Goal: Task Accomplishment & Management: Manage account settings

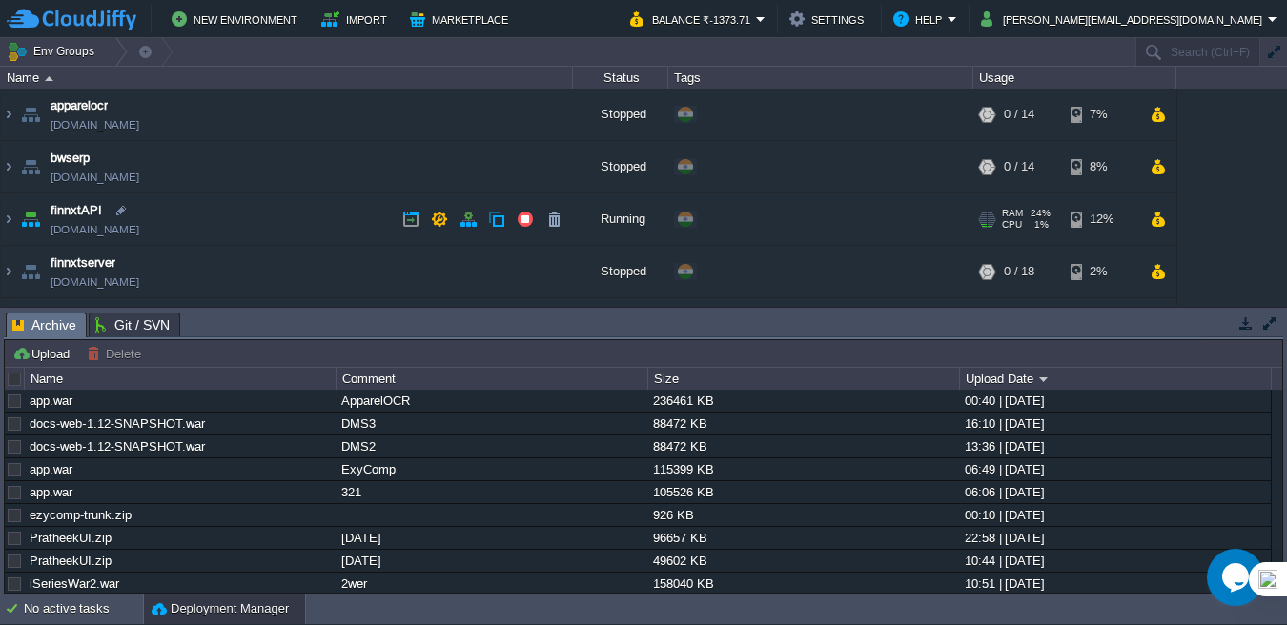
scroll to position [286, 0]
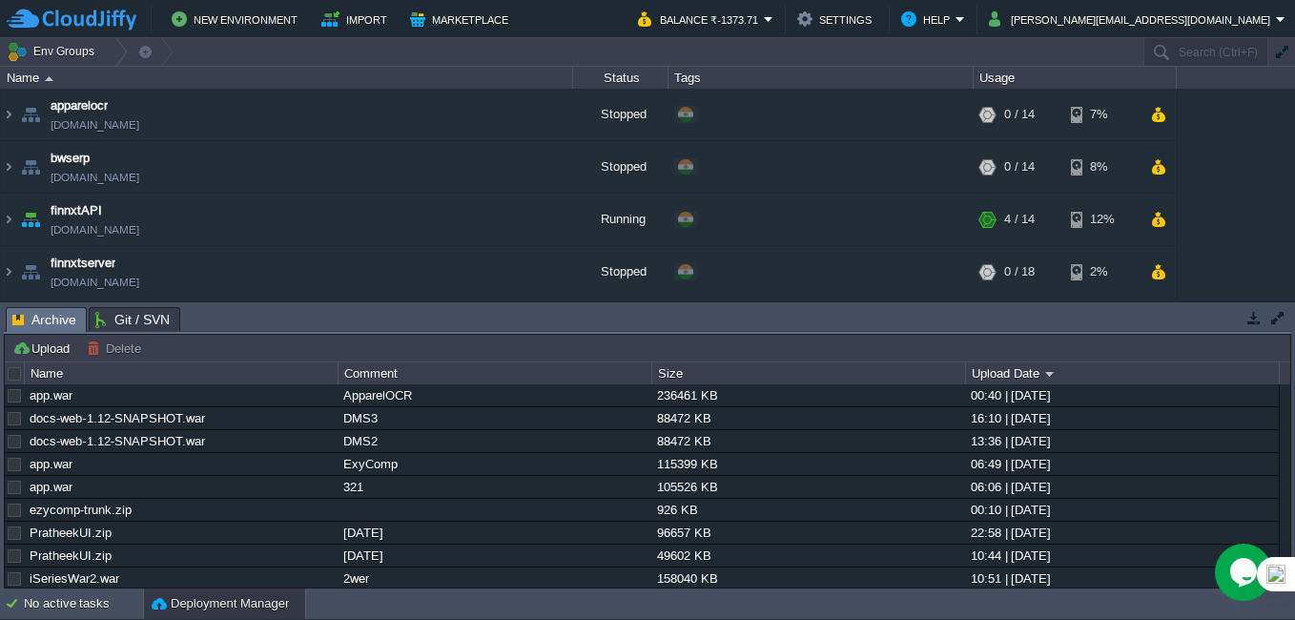
scroll to position [522, 0]
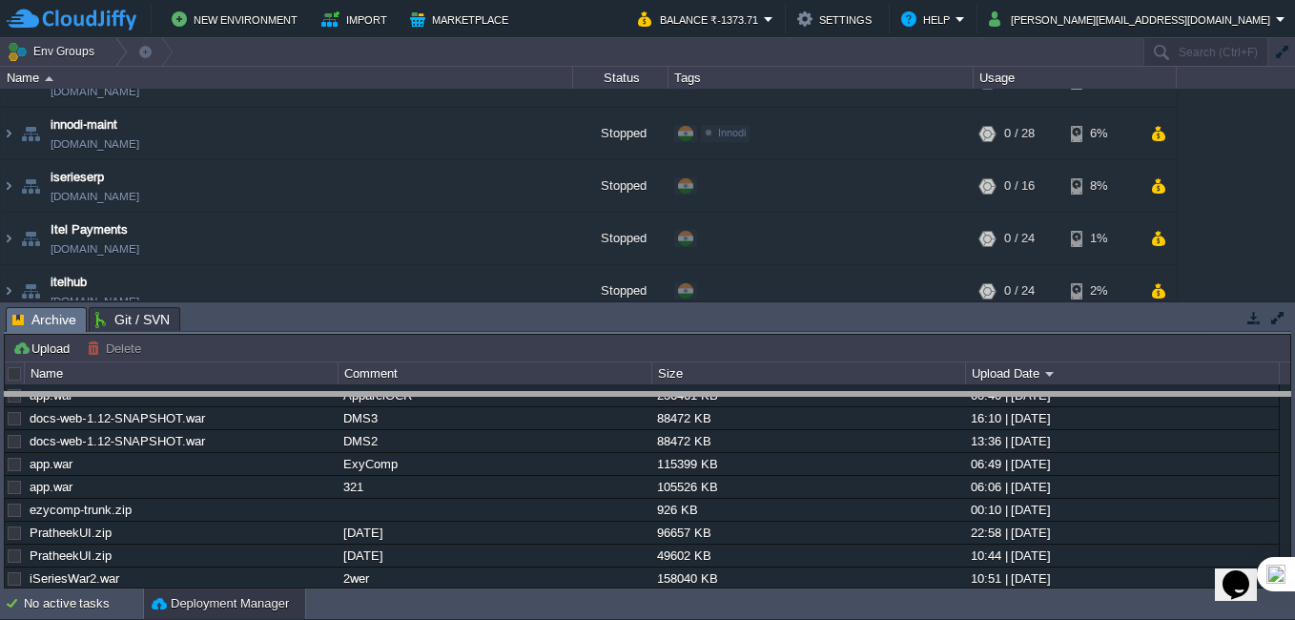
drag, startPoint x: 902, startPoint y: 310, endPoint x: 900, endPoint y: 396, distance: 85.8
click at [900, 396] on body "New Environment Import Marketplace Bonus ₹0.00 Upgrade Account Balance ₹-1373.7…" at bounding box center [647, 310] width 1295 height 620
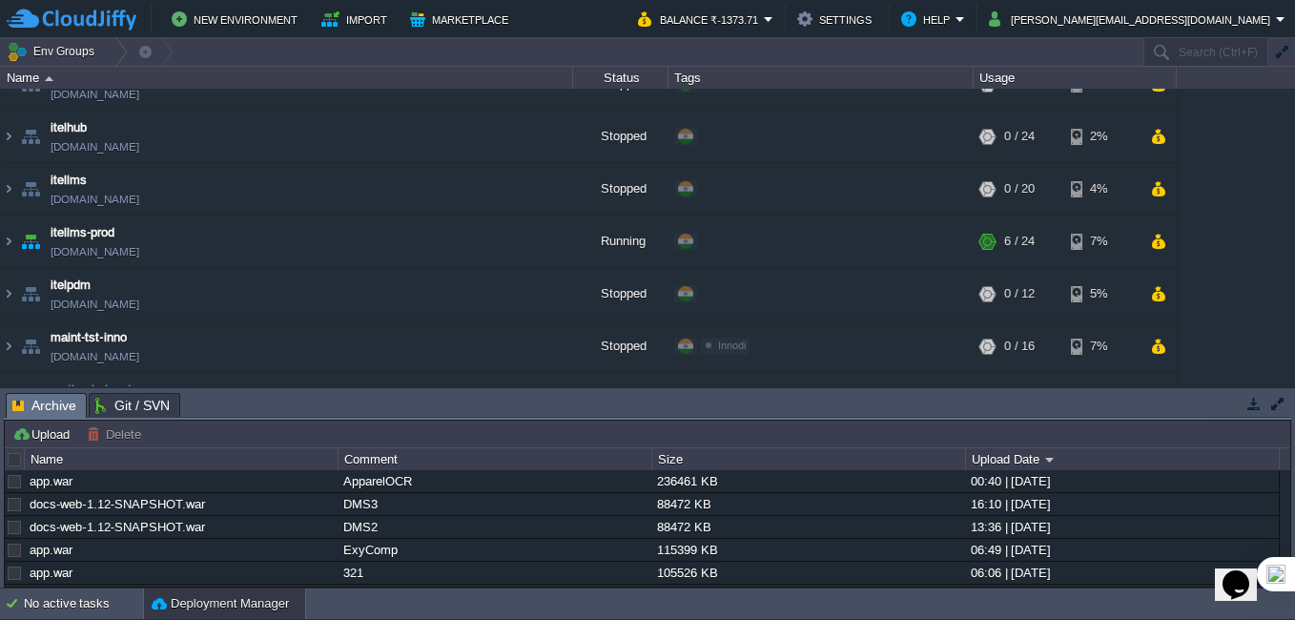
scroll to position [437, 0]
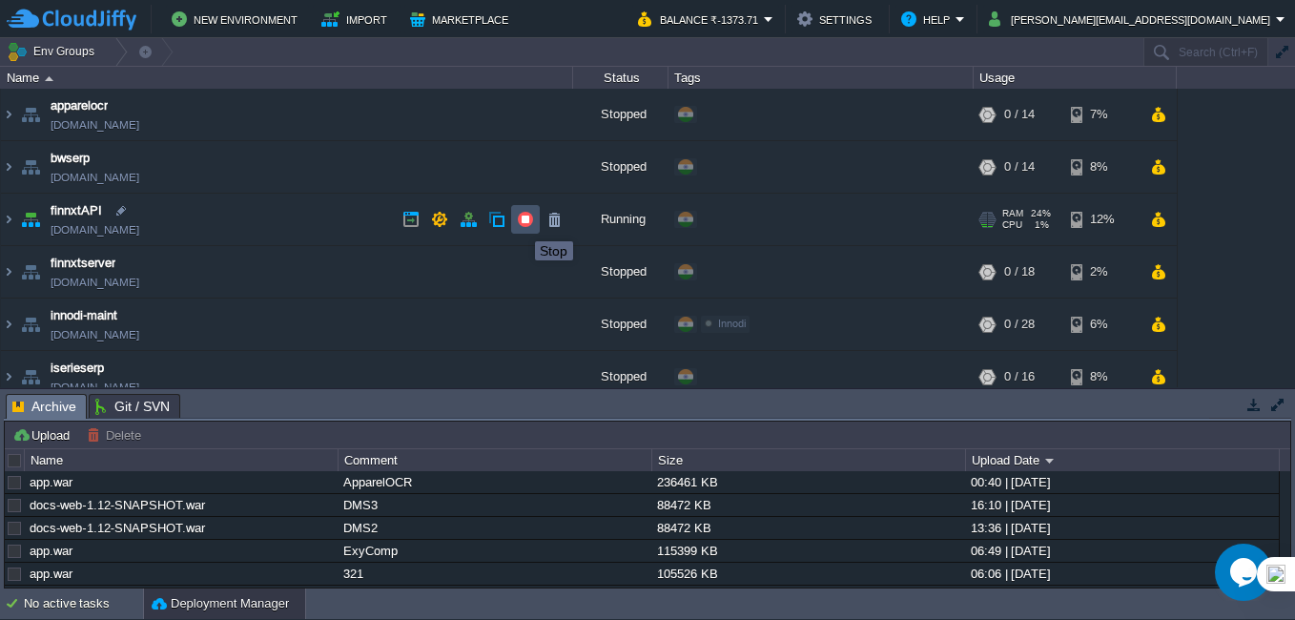
click at [520, 224] on button "button" at bounding box center [525, 219] width 17 height 17
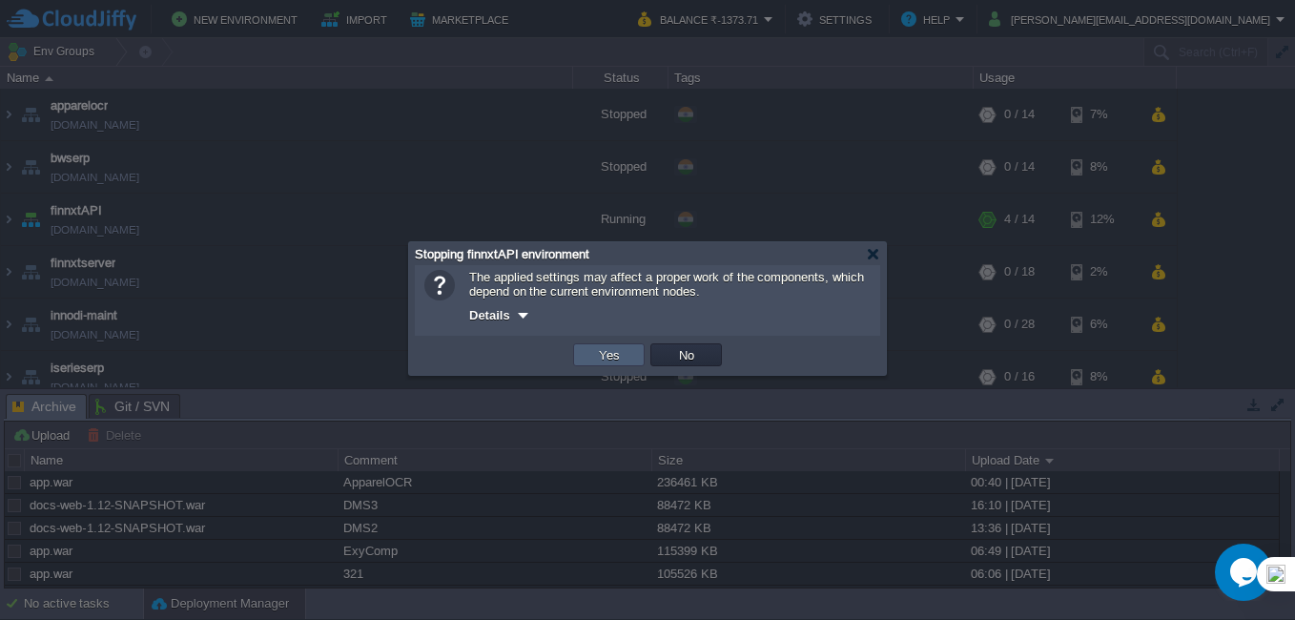
click at [602, 363] on button "Yes" at bounding box center [609, 354] width 32 height 17
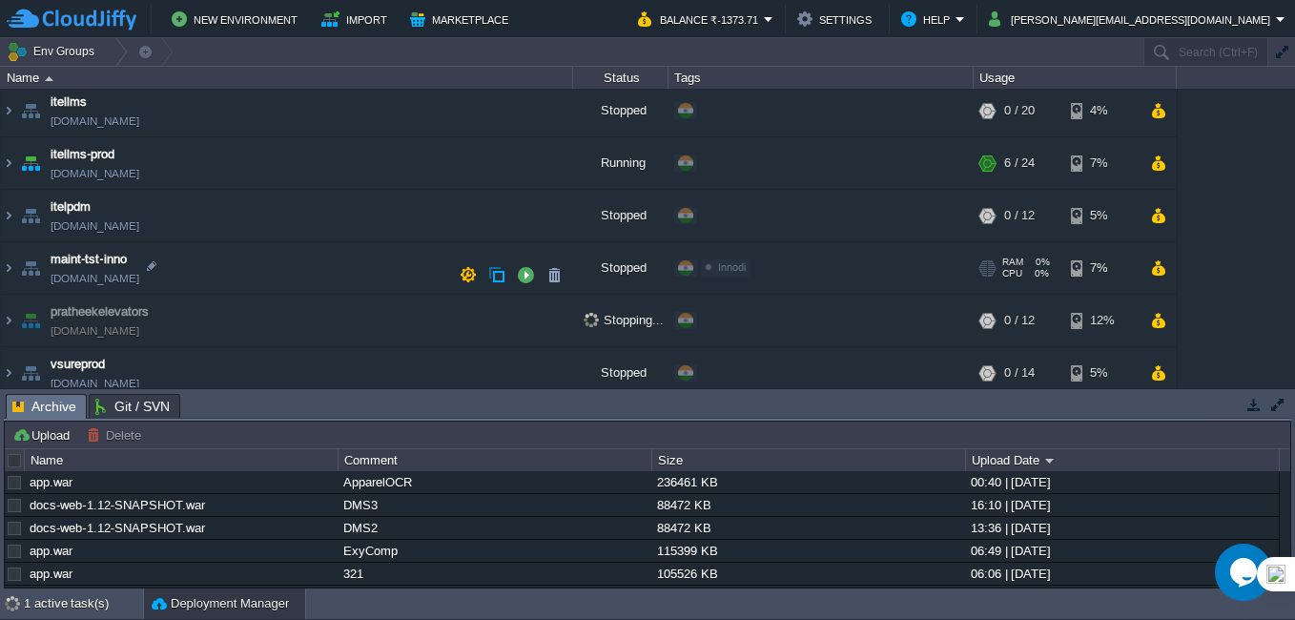
scroll to position [436, 0]
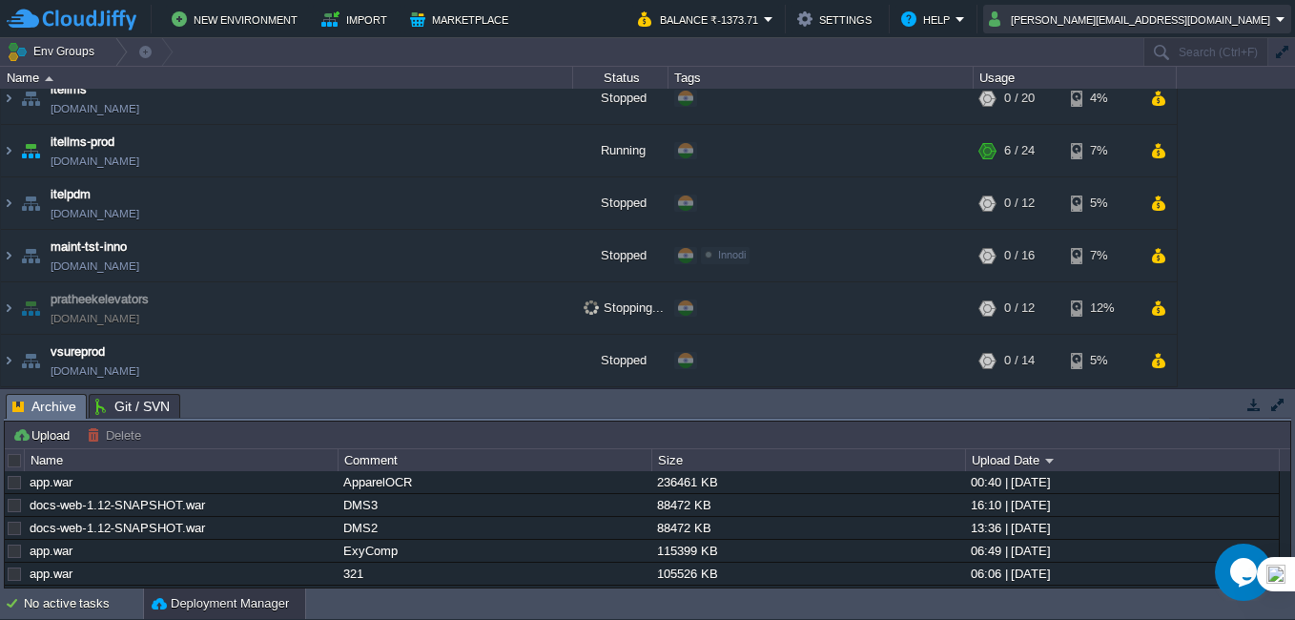
click at [1179, 30] on button "[PERSON_NAME][EMAIL_ADDRESS][DOMAIN_NAME]" at bounding box center [1132, 19] width 287 height 23
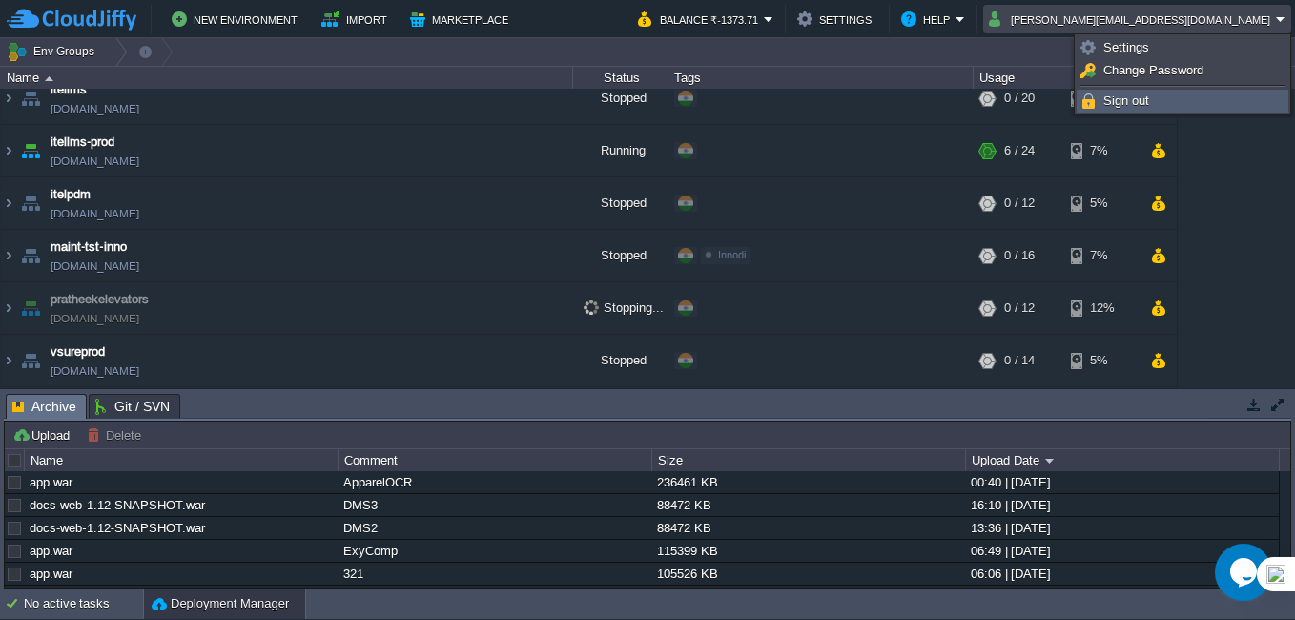
click at [1148, 93] on span "Sign out" at bounding box center [1126, 100] width 46 height 14
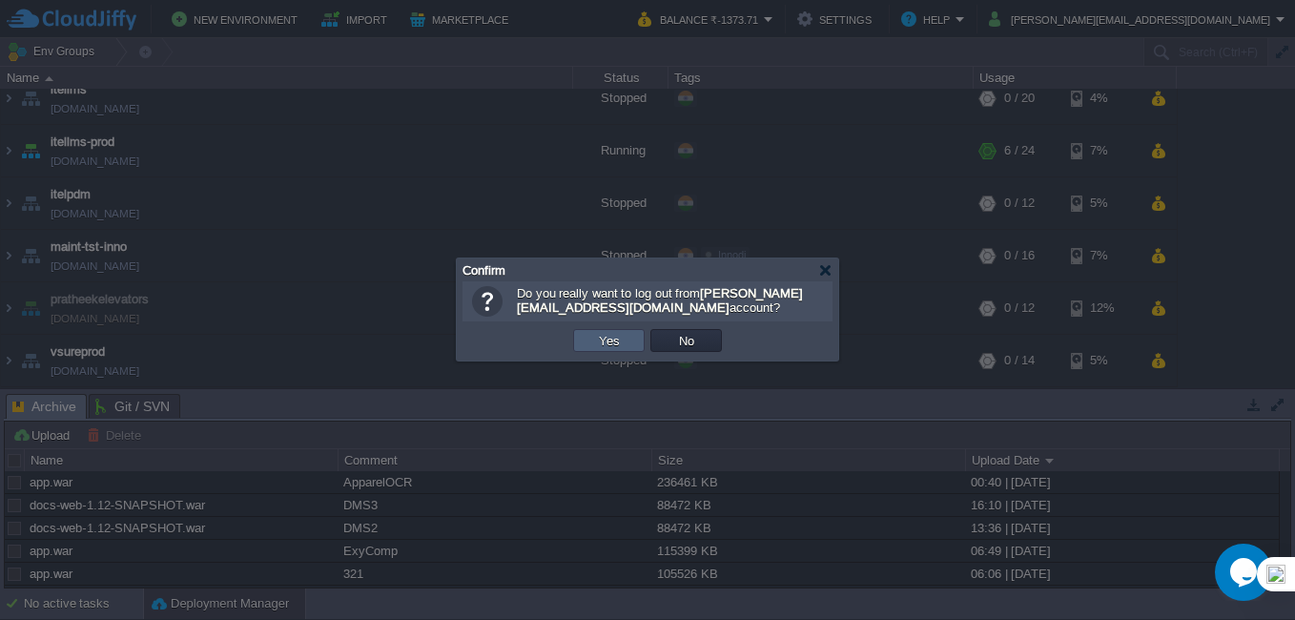
click at [636, 334] on td "Yes" at bounding box center [608, 340] width 71 height 23
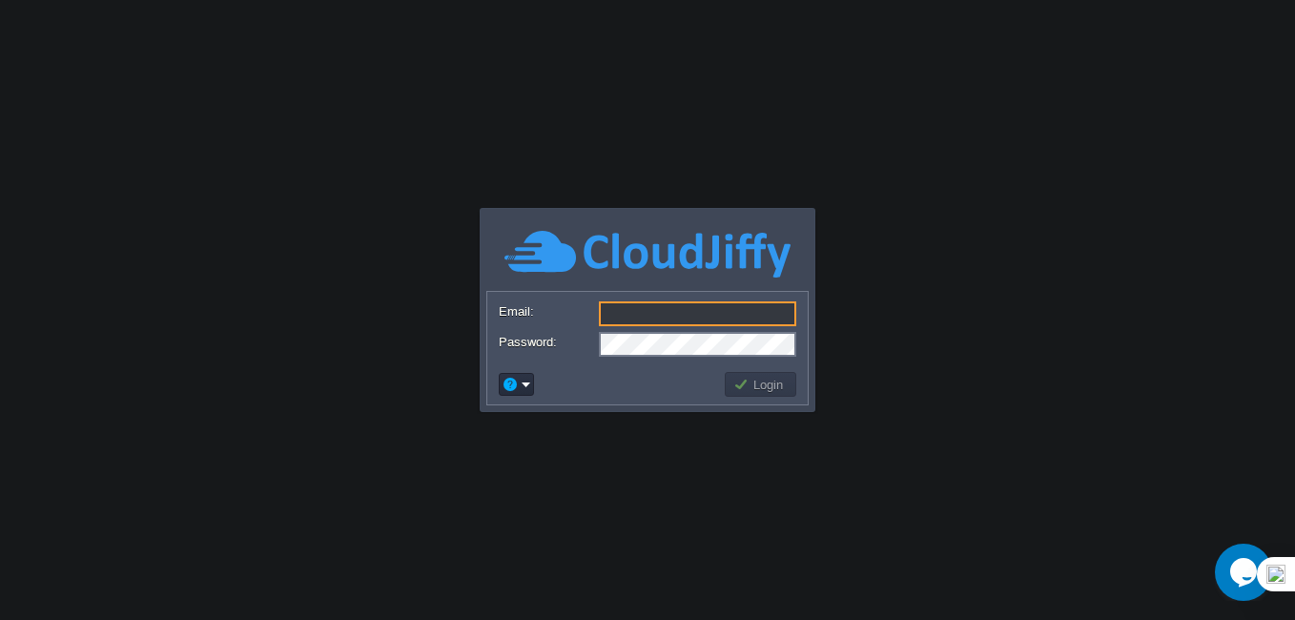
type input "[PERSON_NAME][EMAIL_ADDRESS][DOMAIN_NAME]"
click at [645, 385] on td at bounding box center [609, 384] width 226 height 31
click at [761, 395] on td "Login" at bounding box center [759, 384] width 71 height 25
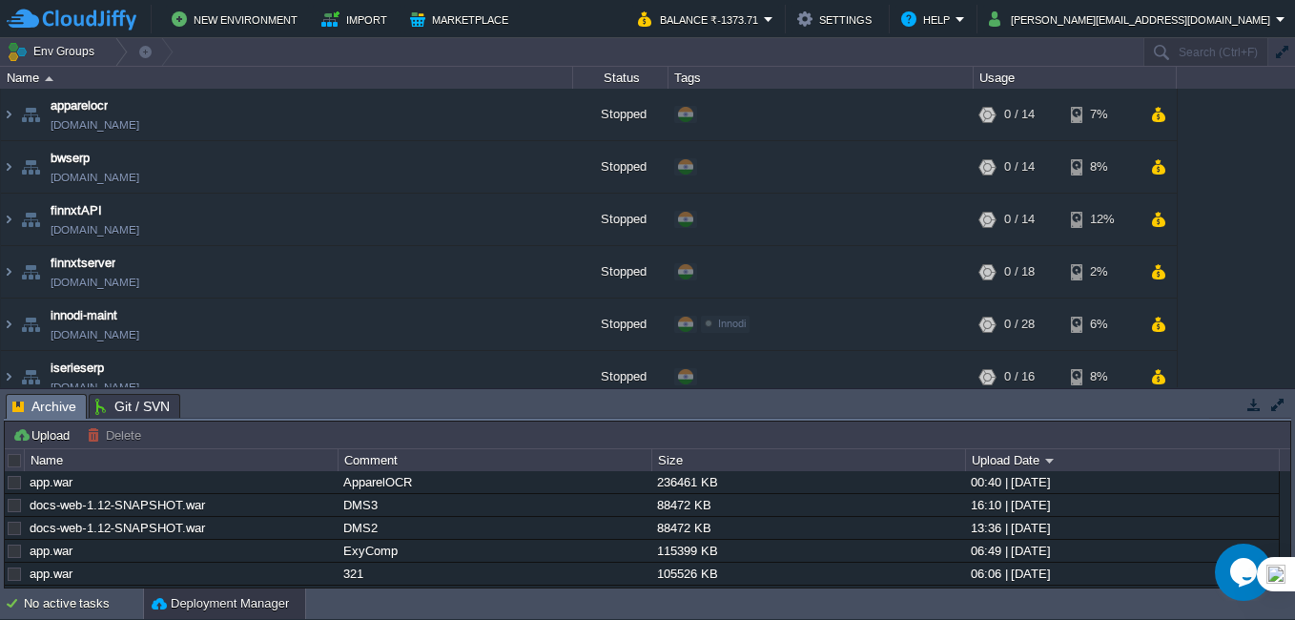
type input "Search (Ctrl+F)"
